Goal: Navigation & Orientation: Find specific page/section

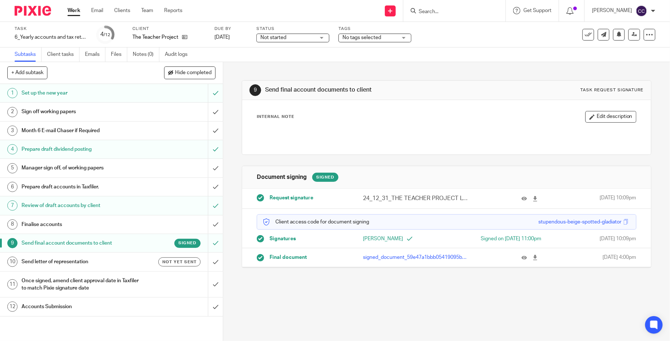
click at [38, 13] on img at bounding box center [33, 11] width 36 height 10
